Goal: Task Accomplishment & Management: Complete application form

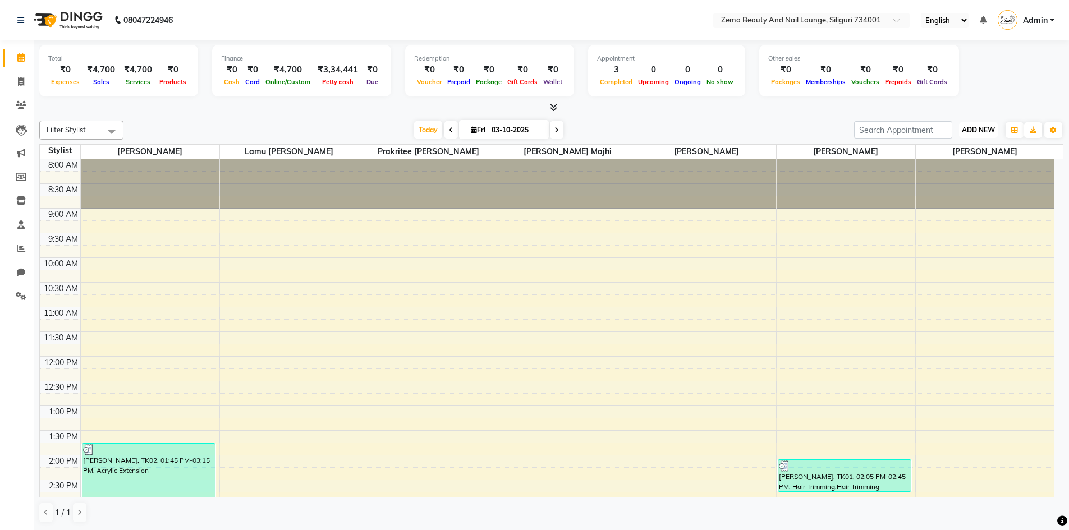
click at [977, 130] on span "ADD NEW" at bounding box center [978, 130] width 33 height 8
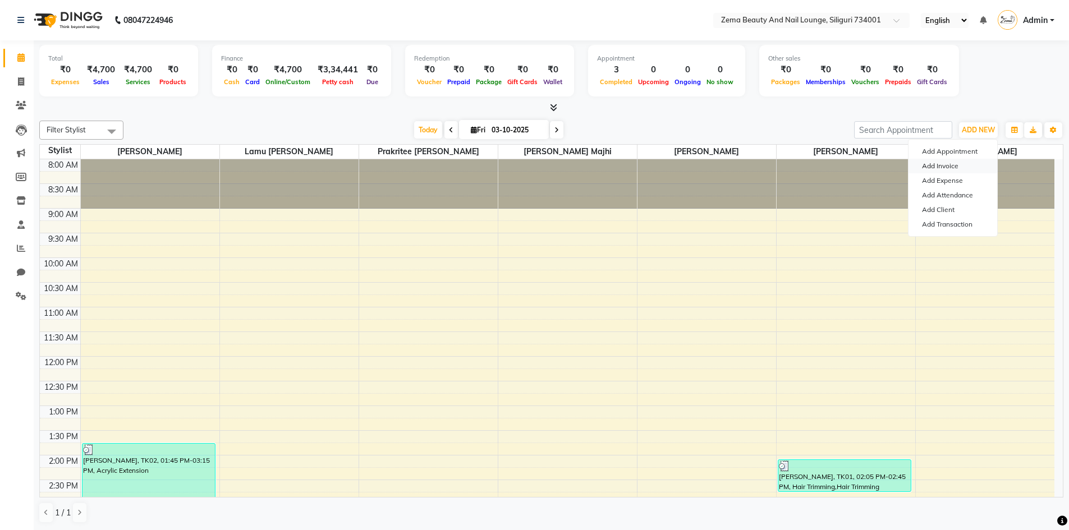
click at [952, 171] on link "Add Invoice" at bounding box center [952, 166] width 89 height 15
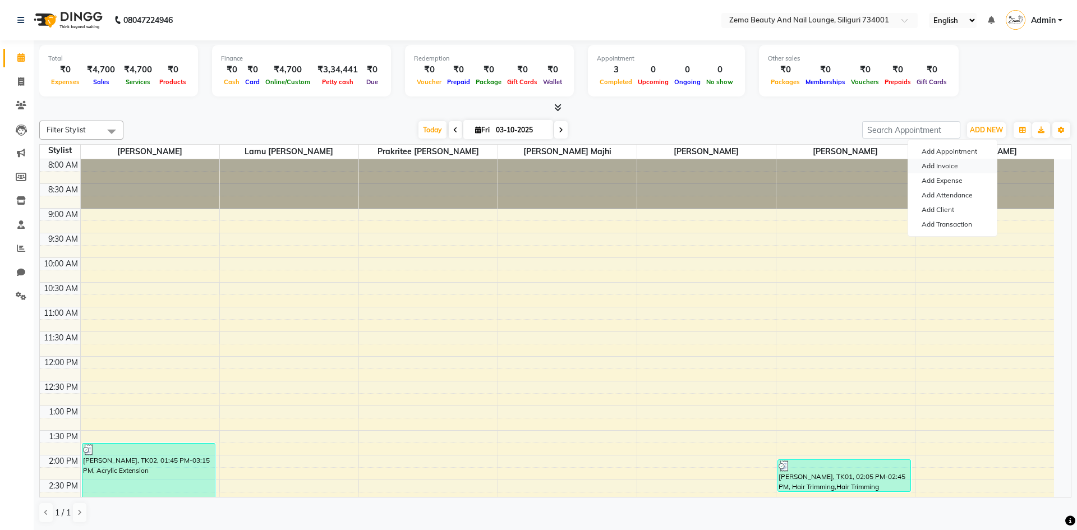
select select "8045"
select select "service"
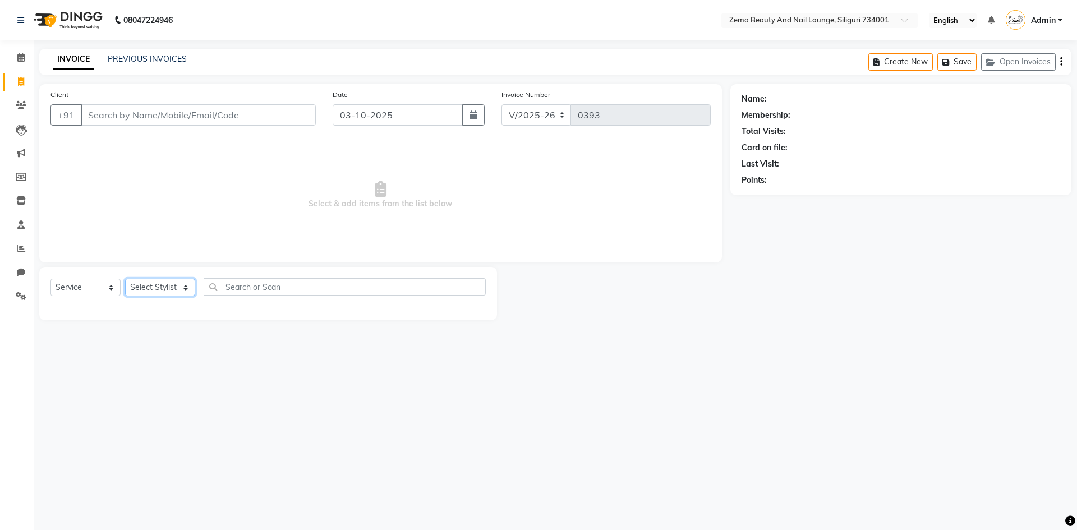
click at [185, 286] on select "Select Stylist" at bounding box center [160, 287] width 70 height 17
select select "75891"
click at [125, 279] on select "Select Stylist Khusi Mahato Lamu [PERSON_NAME] Prakritee [PERSON_NAME][GEOGRAPH…" at bounding box center [163, 287] width 76 height 17
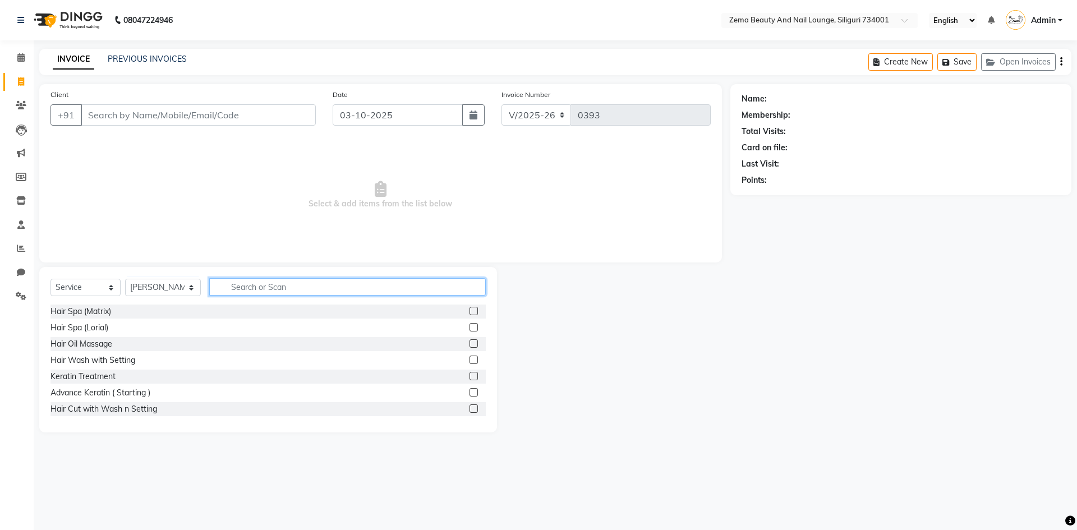
click at [290, 281] on input "text" at bounding box center [347, 286] width 277 height 17
type input "gel"
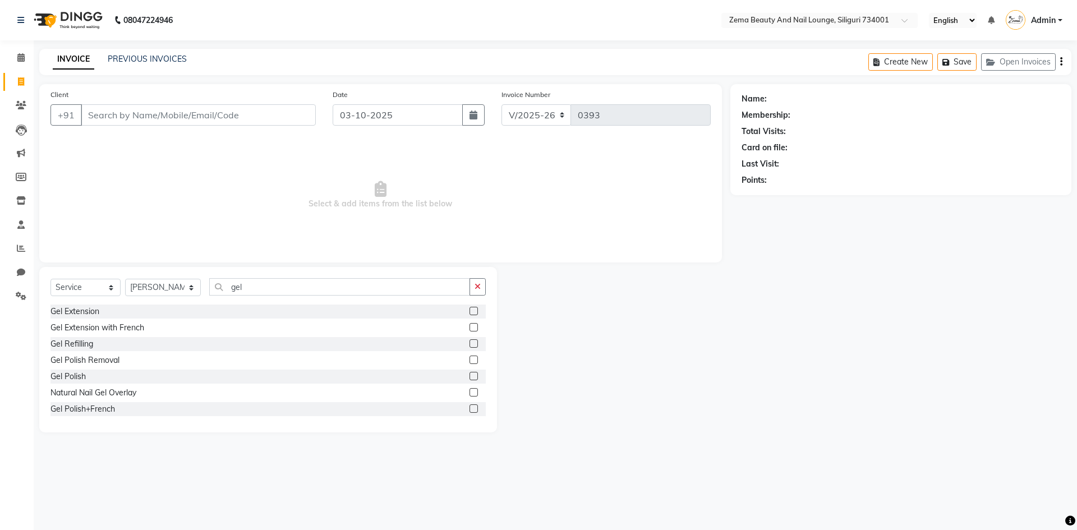
click at [470, 376] on label at bounding box center [474, 376] width 8 height 8
click at [470, 376] on input "checkbox" at bounding box center [473, 376] width 7 height 7
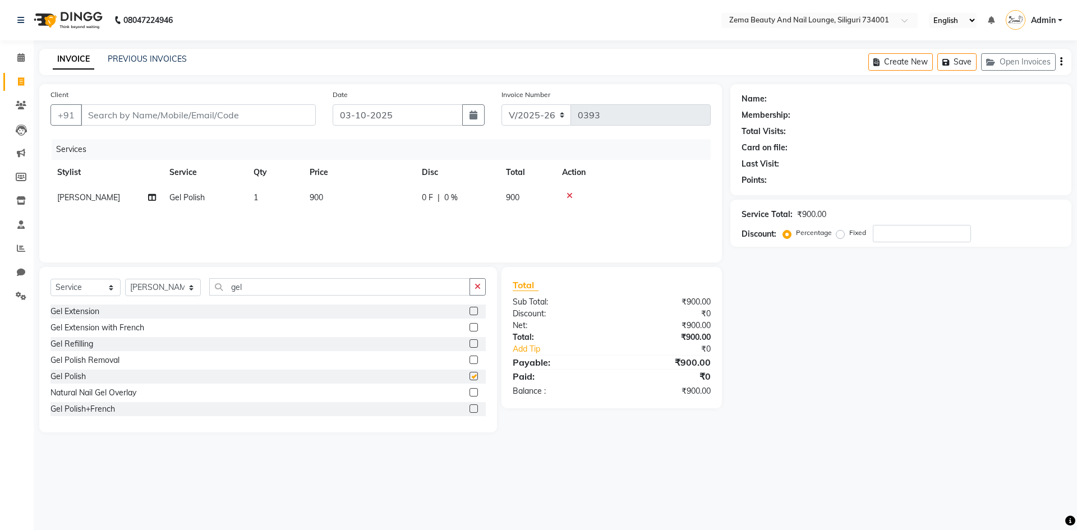
checkbox input "false"
click at [470, 408] on label at bounding box center [474, 409] width 8 height 8
click at [470, 408] on input "checkbox" at bounding box center [473, 409] width 7 height 7
checkbox input "false"
click at [568, 195] on icon at bounding box center [570, 196] width 6 height 8
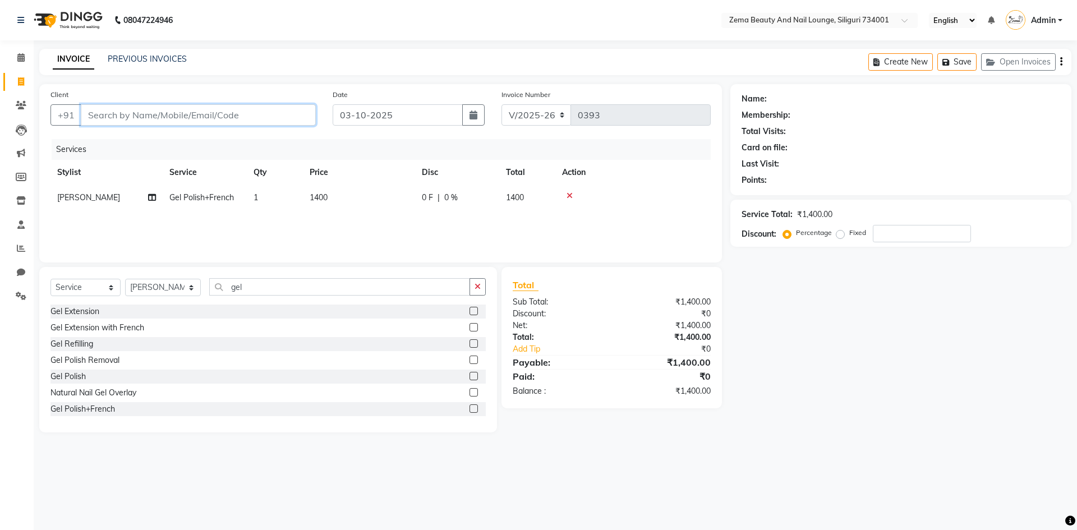
click at [225, 113] on input "Client" at bounding box center [198, 114] width 235 height 21
type input "w"
type input "0"
type input "w"
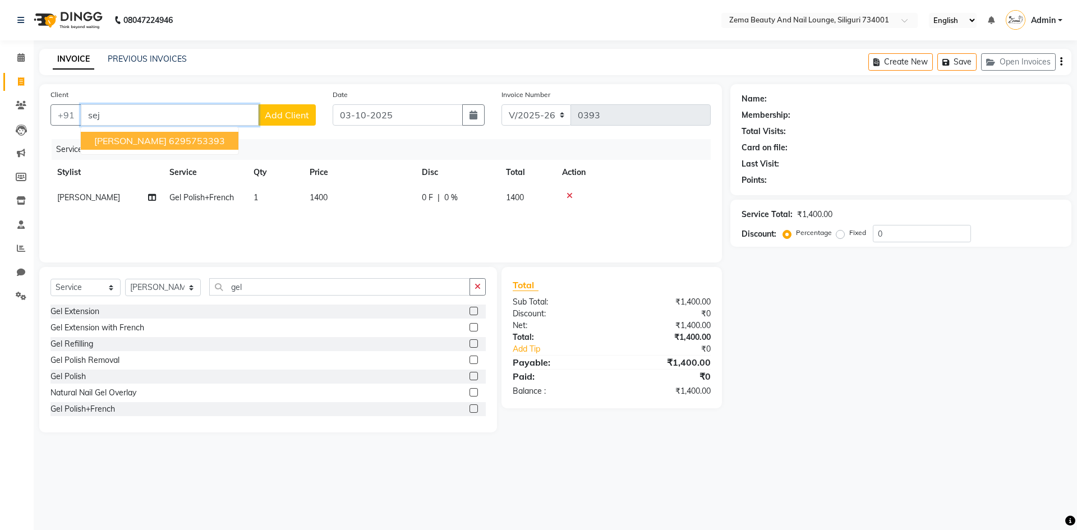
click at [176, 144] on button "[PERSON_NAME] 6295753393" at bounding box center [160, 141] width 158 height 18
type input "6295753393"
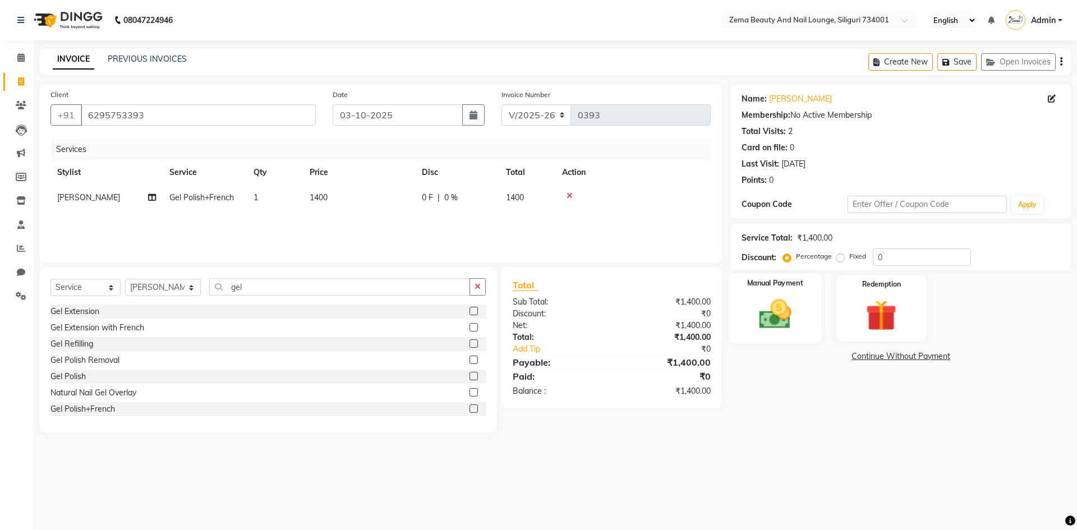
click at [782, 307] on img at bounding box center [775, 314] width 52 height 37
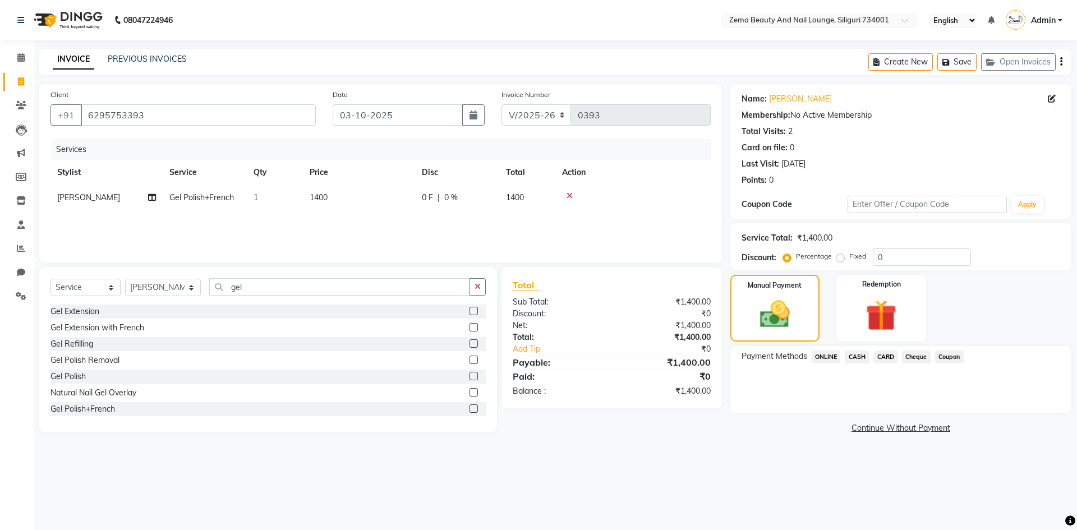
click at [828, 355] on span "ONLINE" at bounding box center [826, 357] width 29 height 13
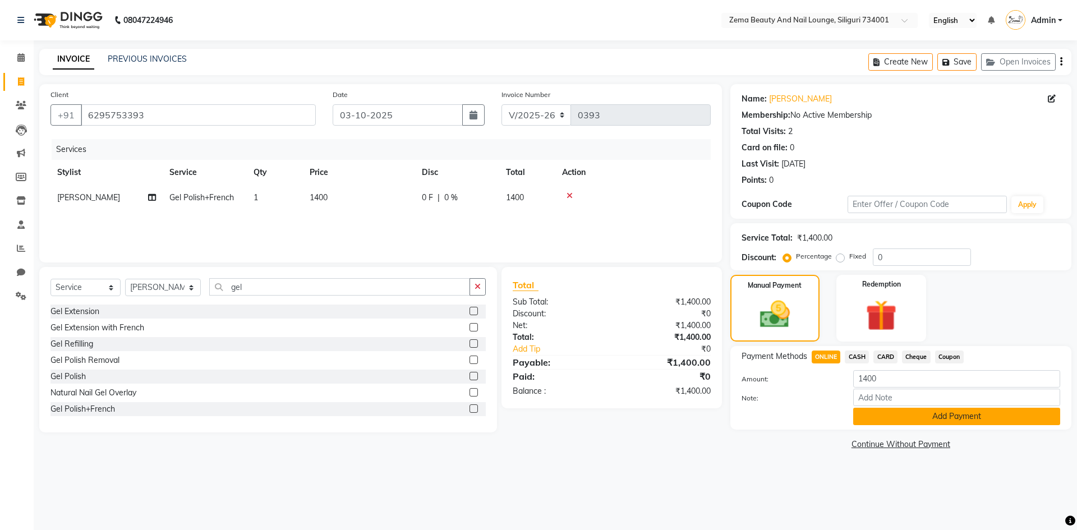
click at [907, 420] on button "Add Payment" at bounding box center [956, 416] width 207 height 17
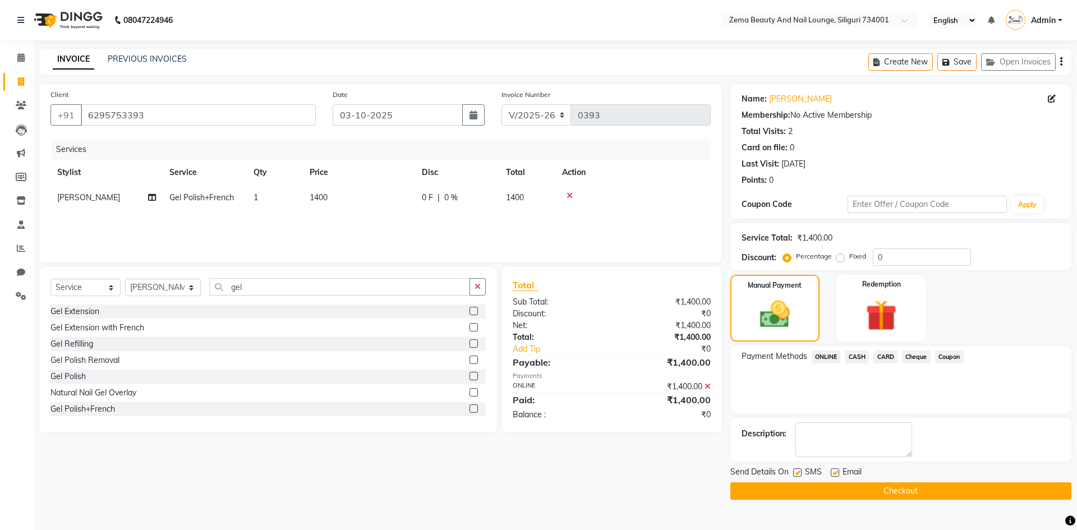
click at [920, 493] on button "Checkout" at bounding box center [901, 491] width 341 height 17
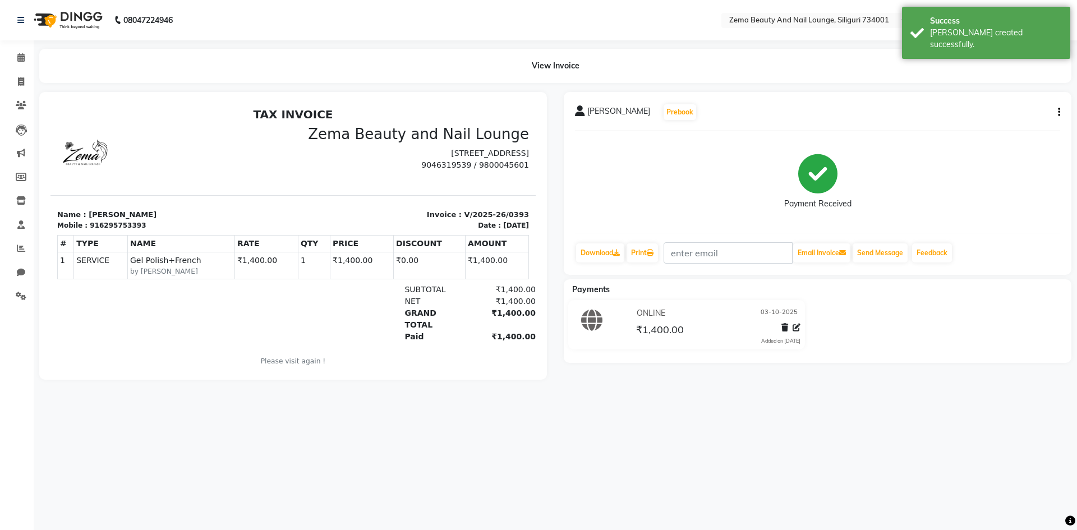
select select "service"
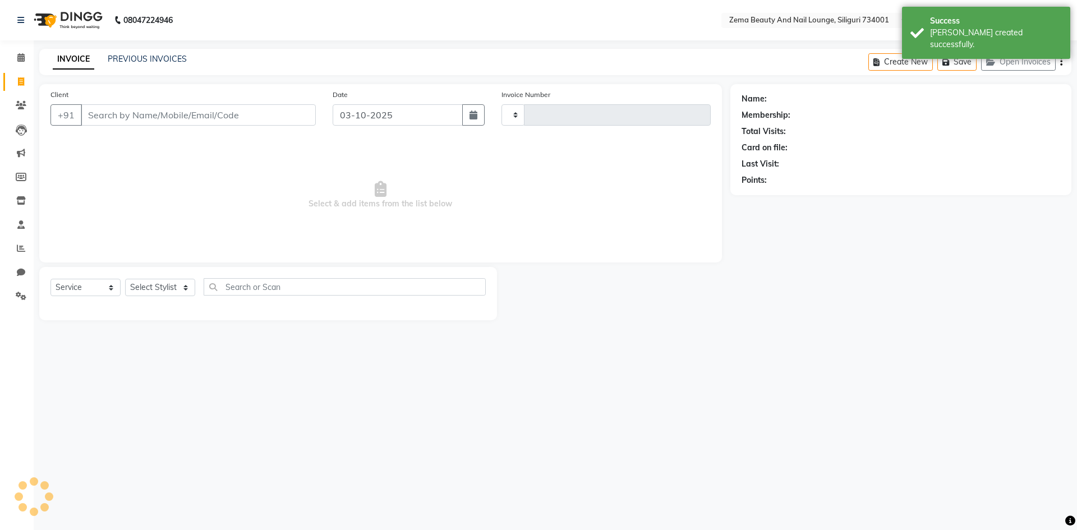
type input "0394"
select select "8045"
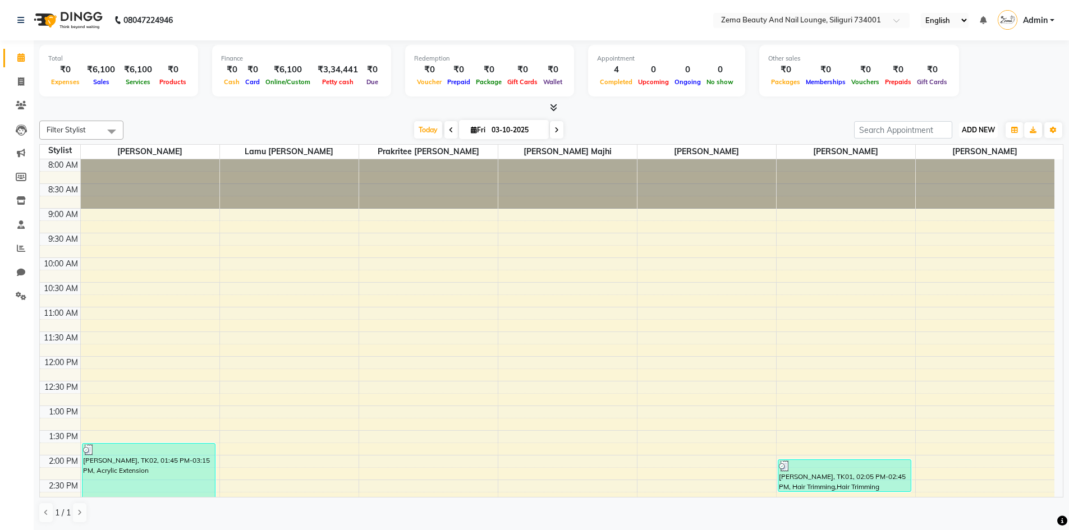
click at [980, 135] on button "ADD NEW Toggle Dropdown" at bounding box center [978, 130] width 39 height 16
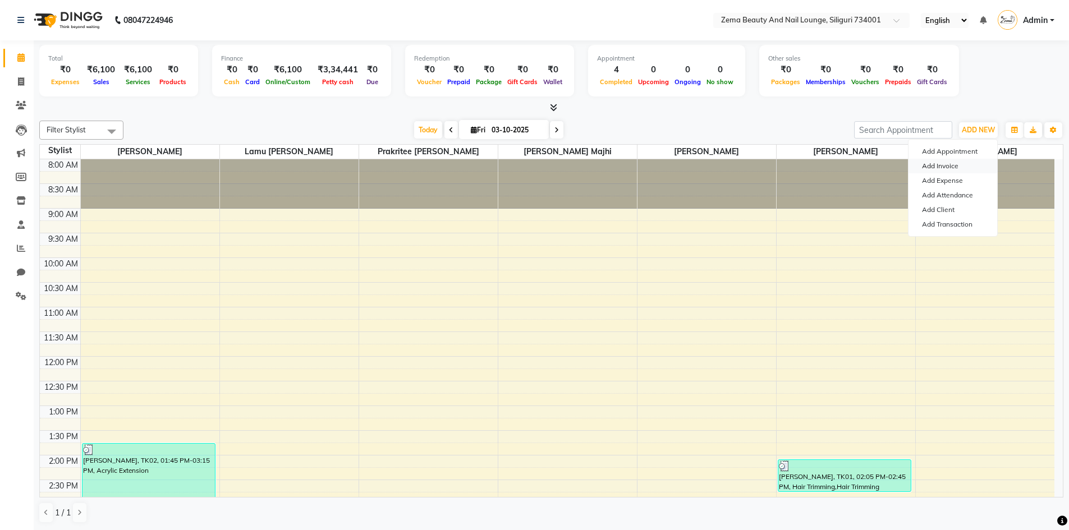
click at [955, 164] on link "Add Invoice" at bounding box center [952, 166] width 89 height 15
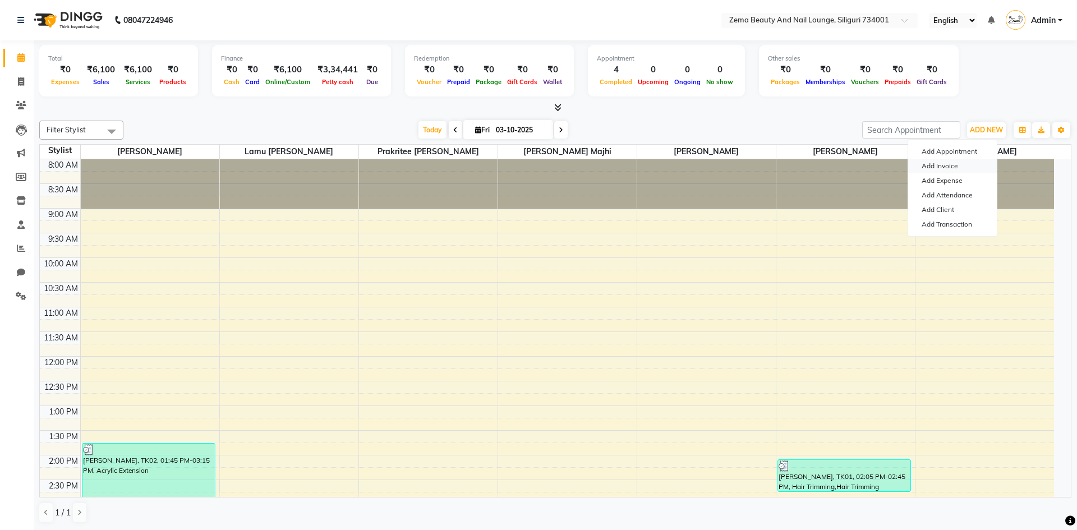
select select "service"
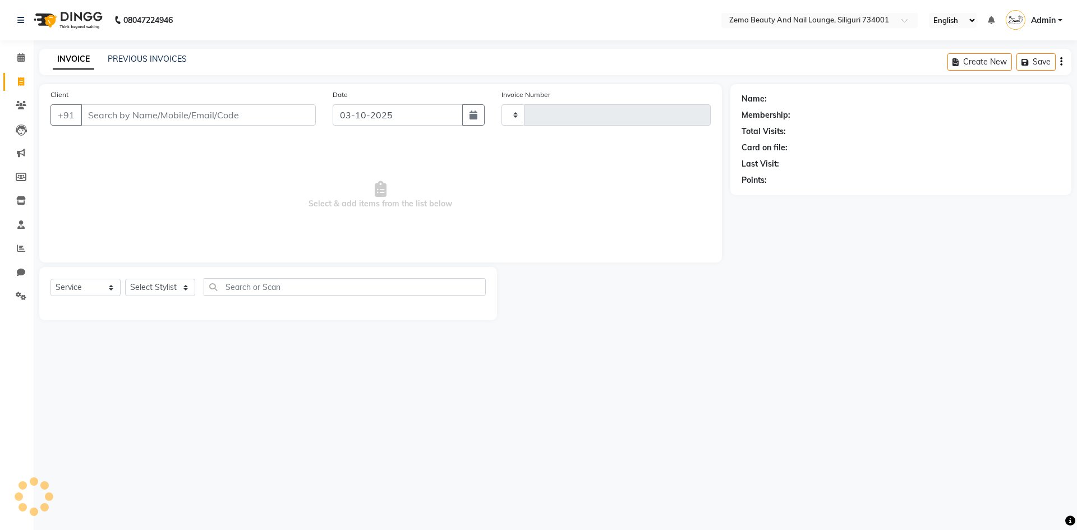
type input "0394"
select select "8045"
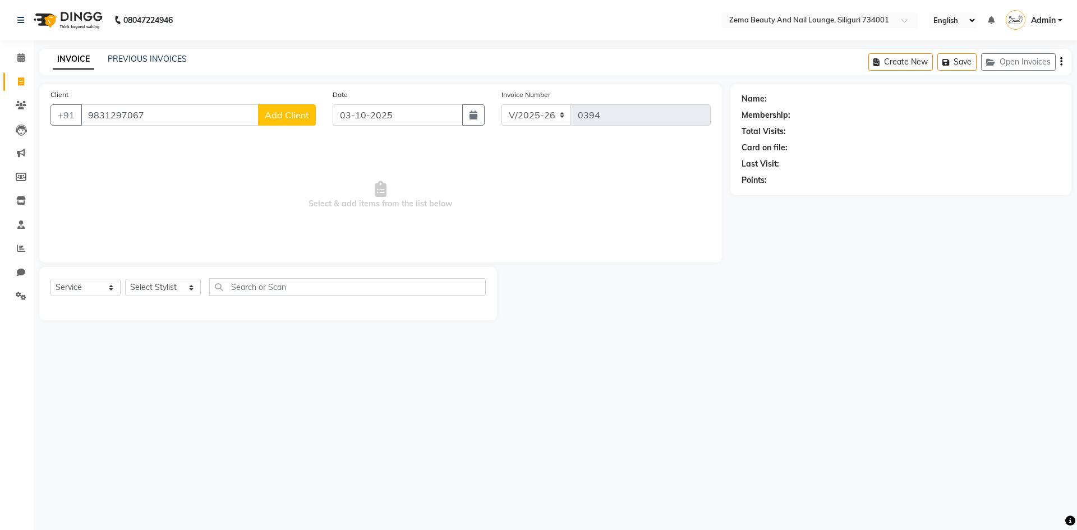
type input "9831297067"
click at [282, 119] on span "Add Client" at bounding box center [287, 114] width 44 height 11
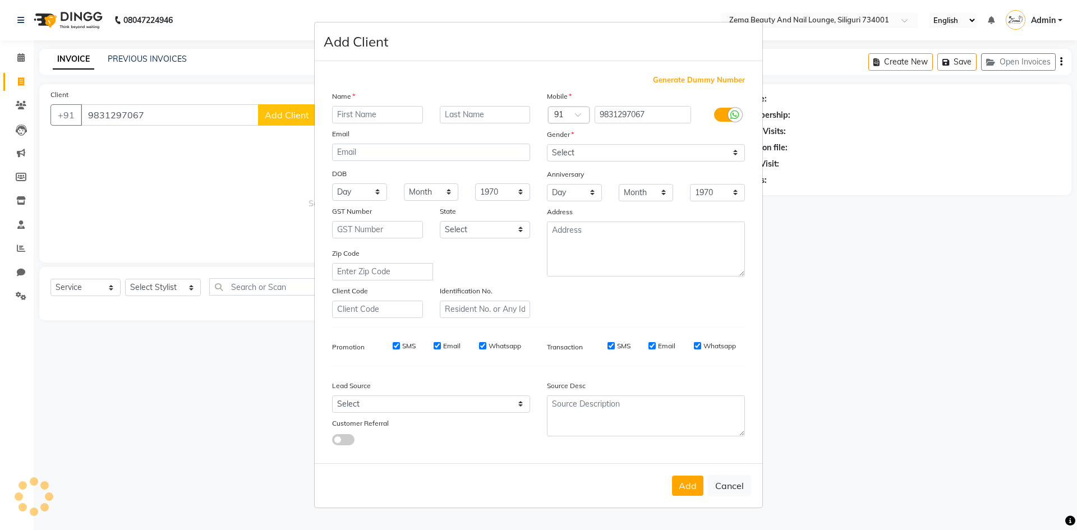
click at [362, 116] on input "text" at bounding box center [377, 114] width 91 height 17
type input "[PERSON_NAME]"
click at [580, 154] on select "Select [DEMOGRAPHIC_DATA] [DEMOGRAPHIC_DATA] Other Prefer Not To Say" at bounding box center [646, 152] width 198 height 17
select select "[DEMOGRAPHIC_DATA]"
click at [547, 144] on select "Select [DEMOGRAPHIC_DATA] [DEMOGRAPHIC_DATA] Other Prefer Not To Say" at bounding box center [646, 152] width 198 height 17
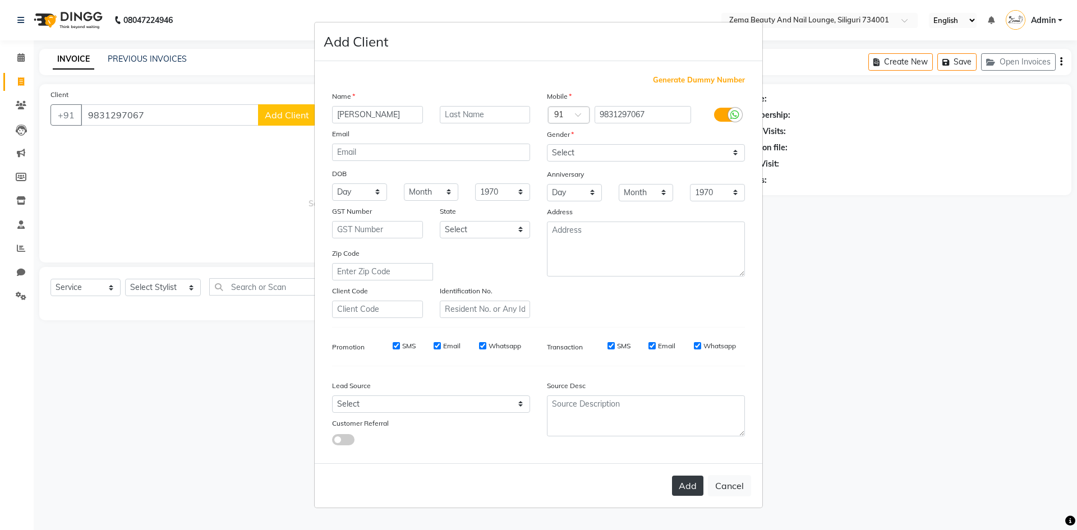
click at [681, 486] on button "Add" at bounding box center [687, 486] width 31 height 20
select select
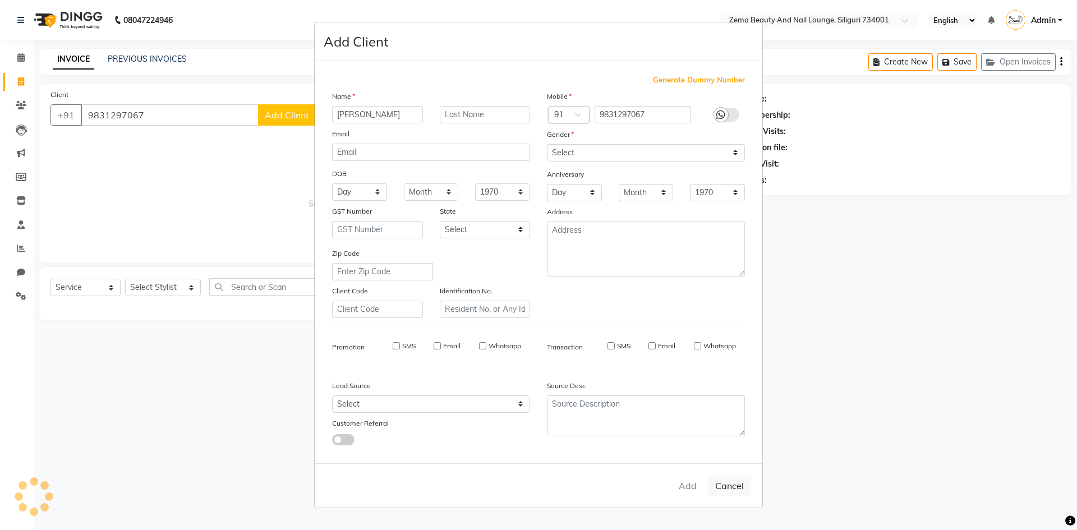
select select
checkbox input "false"
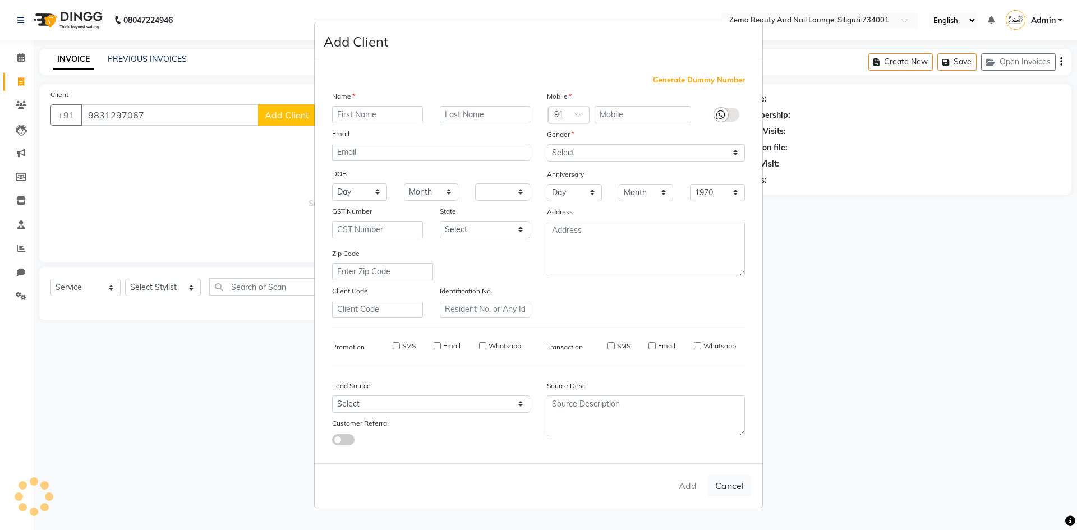
checkbox input "false"
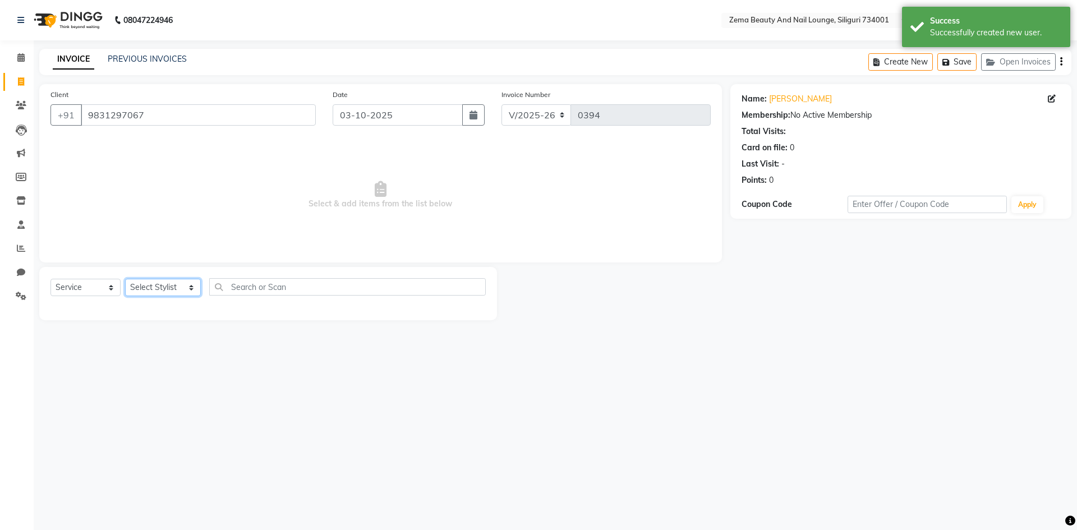
click at [181, 292] on select "Select Stylist Khusi Mahato Lamu [PERSON_NAME] Prakritee [PERSON_NAME][GEOGRAPH…" at bounding box center [163, 287] width 76 height 17
select select "75893"
click at [125, 279] on select "Select Stylist Khusi Mahato Lamu [PERSON_NAME] Prakritee [PERSON_NAME][GEOGRAPH…" at bounding box center [163, 287] width 76 height 17
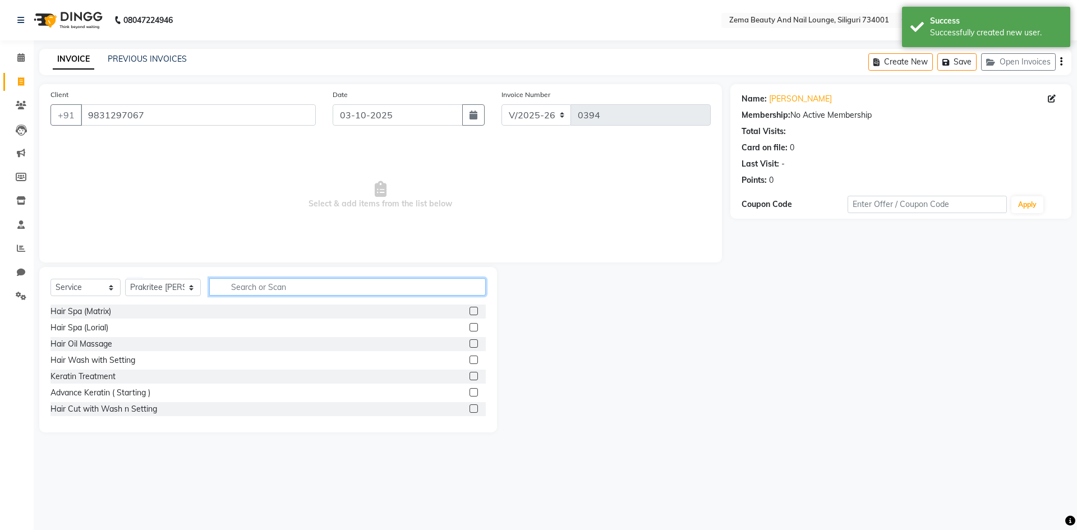
click at [237, 283] on input "text" at bounding box center [347, 286] width 277 height 17
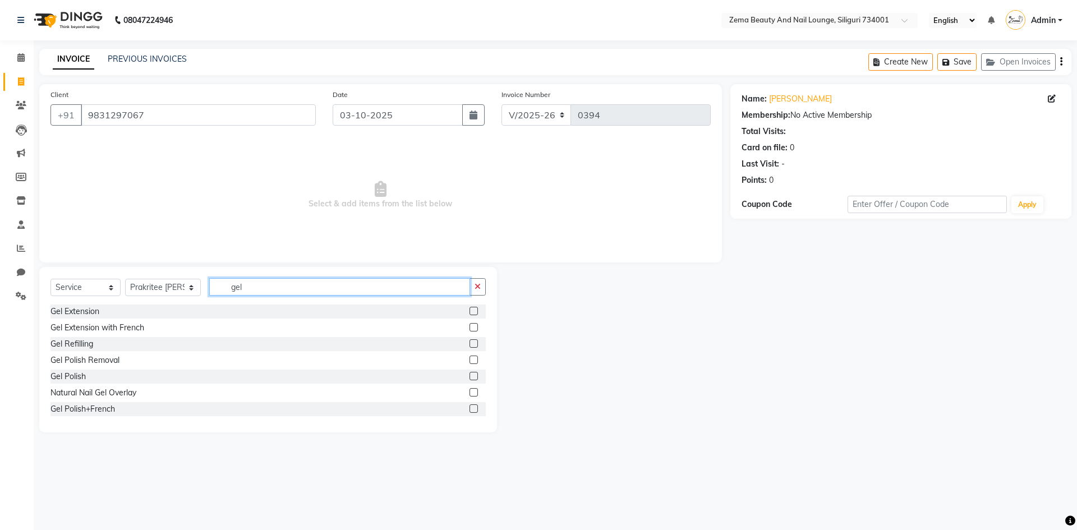
type input "gel"
click at [470, 310] on label at bounding box center [474, 311] width 8 height 8
click at [470, 310] on input "checkbox" at bounding box center [473, 311] width 7 height 7
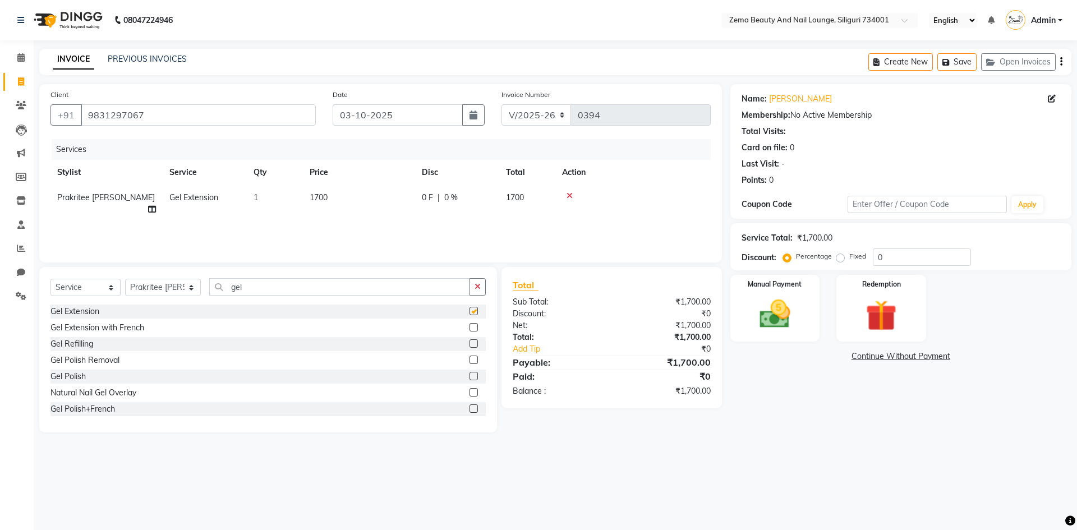
checkbox input "false"
